Goal: Task Accomplishment & Management: Complete application form

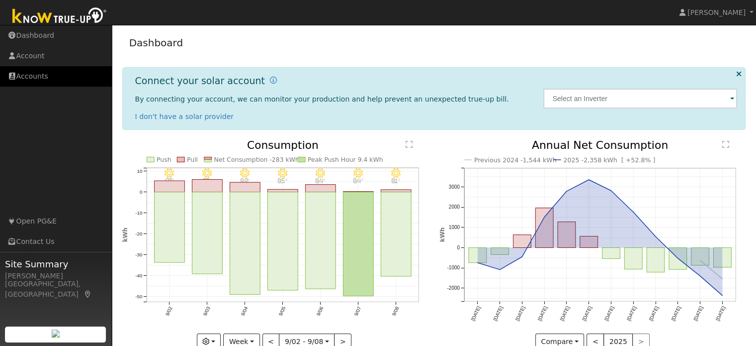
click at [24, 74] on link "Accounts" at bounding box center [56, 76] width 112 height 20
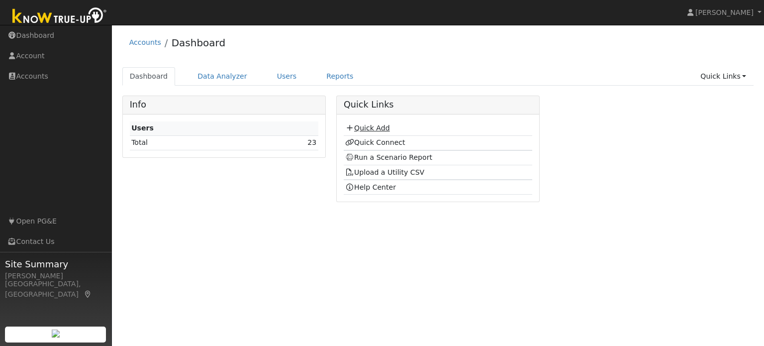
click at [370, 129] on link "Quick Add" at bounding box center [367, 128] width 44 height 8
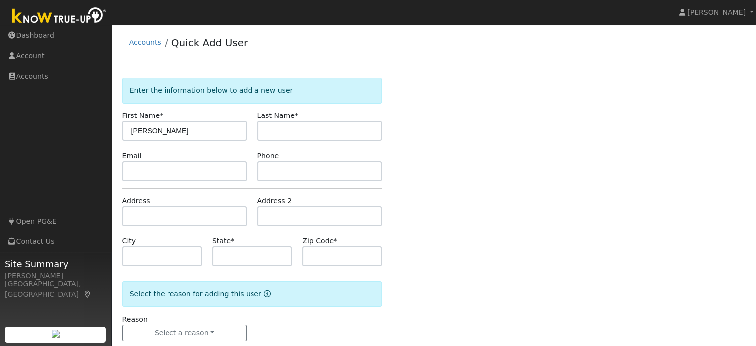
type input "[PERSON_NAME]"
click at [264, 258] on input "text" at bounding box center [252, 256] width 80 height 20
type input "CA"
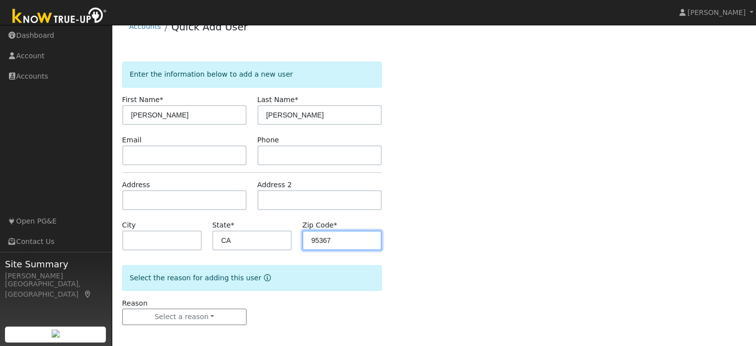
scroll to position [19, 0]
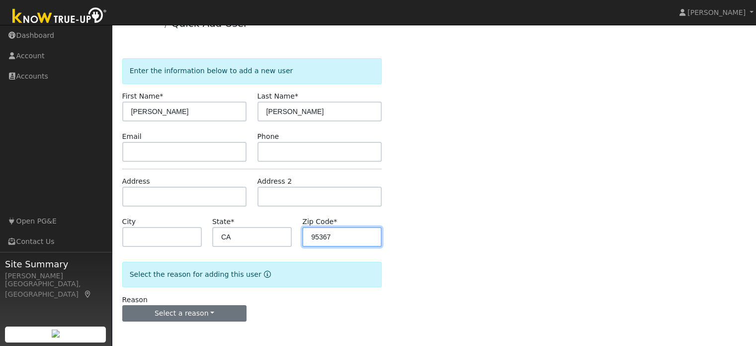
type input "95367"
click at [225, 312] on button "Select a reason" at bounding box center [184, 313] width 125 height 17
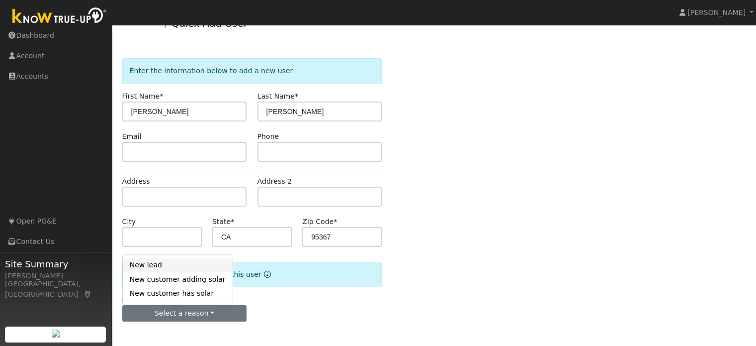
click at [178, 260] on link "New lead" at bounding box center [178, 265] width 110 height 14
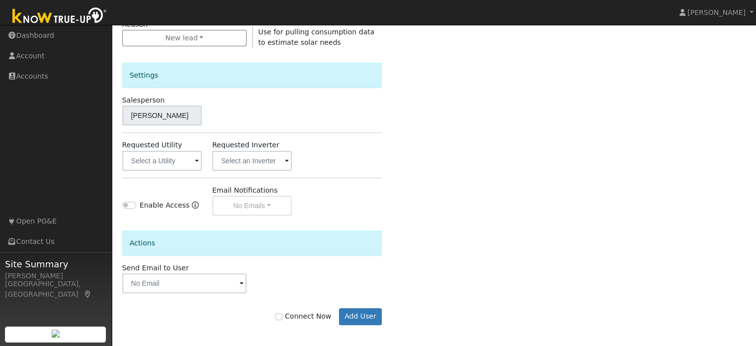
scroll to position [297, 0]
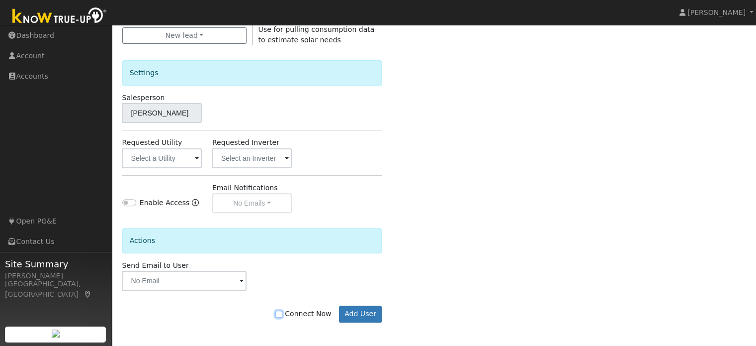
click at [282, 312] on input "Connect Now" at bounding box center [279, 313] width 7 height 7
checkbox input "true"
click at [360, 314] on button "Add User" at bounding box center [360, 313] width 43 height 17
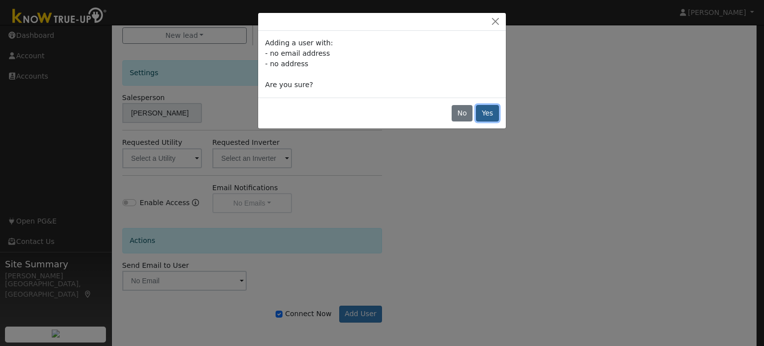
click at [483, 111] on button "Yes" at bounding box center [487, 113] width 23 height 17
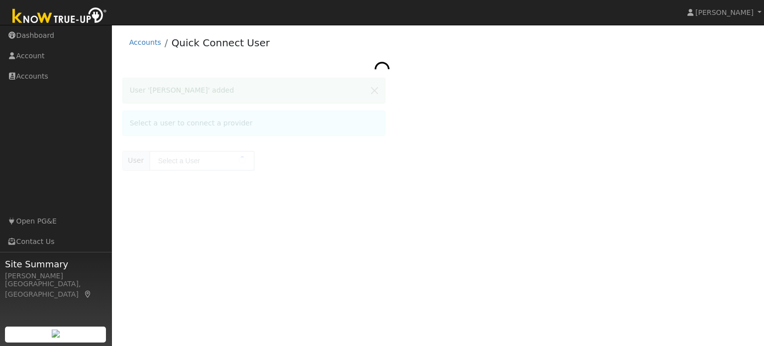
type input "Daryl Daniel"
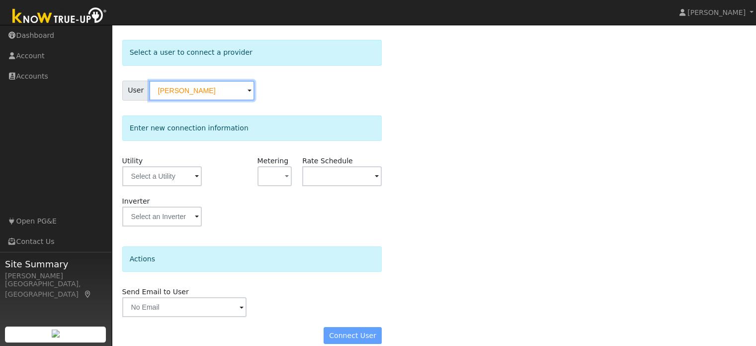
scroll to position [50, 0]
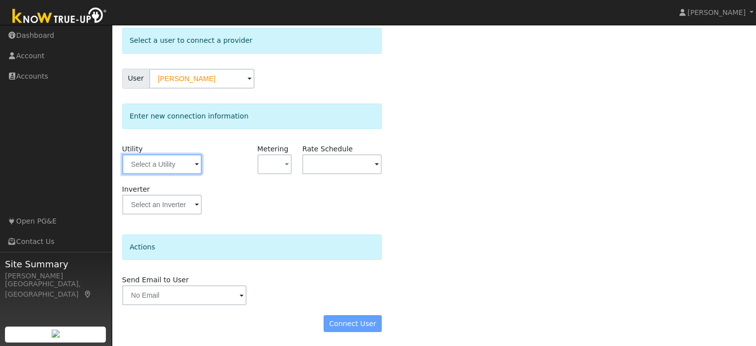
click at [174, 167] on input "text" at bounding box center [162, 164] width 80 height 20
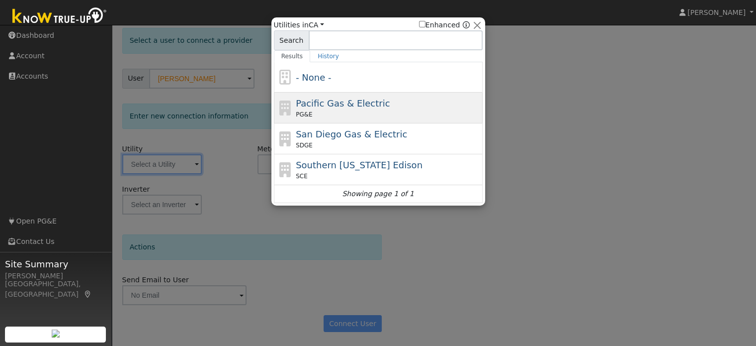
click at [349, 114] on div "PG&E" at bounding box center [388, 114] width 185 height 9
type input "PG&E"
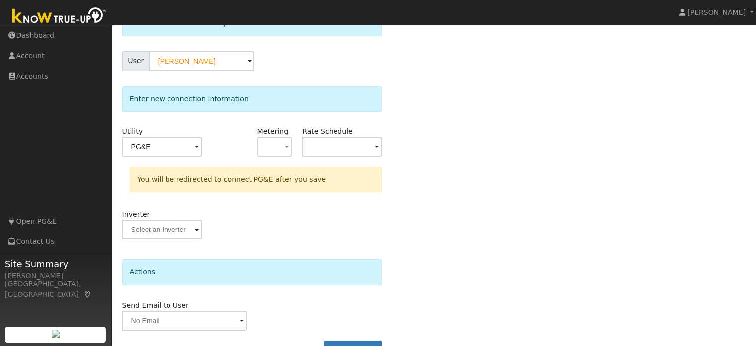
scroll to position [92, 0]
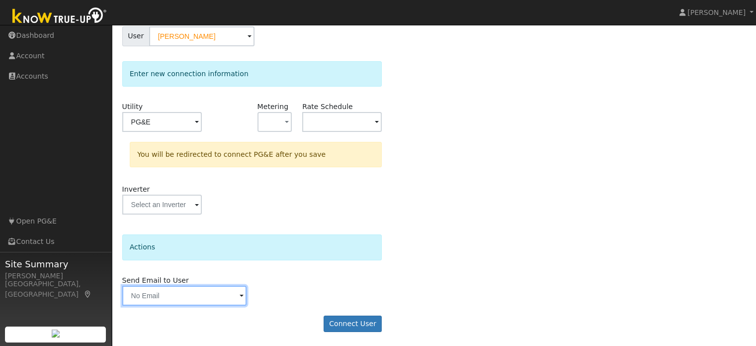
click at [235, 296] on input "text" at bounding box center [184, 295] width 125 height 20
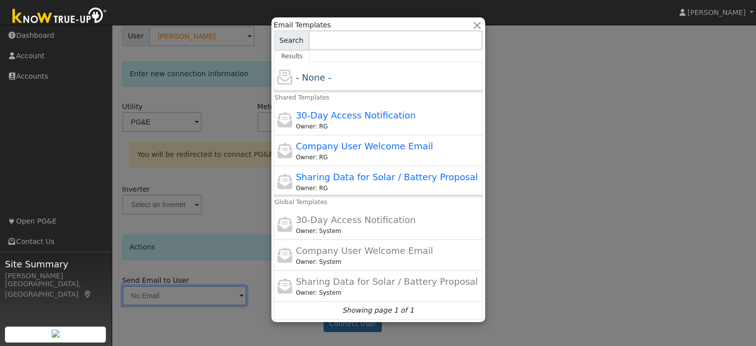
click at [578, 217] on div at bounding box center [378, 173] width 756 height 346
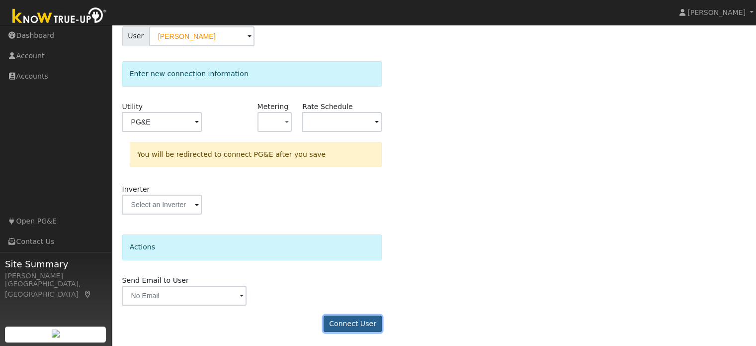
click at [362, 329] on button "Connect User" at bounding box center [353, 323] width 59 height 17
